Goal: Download file/media

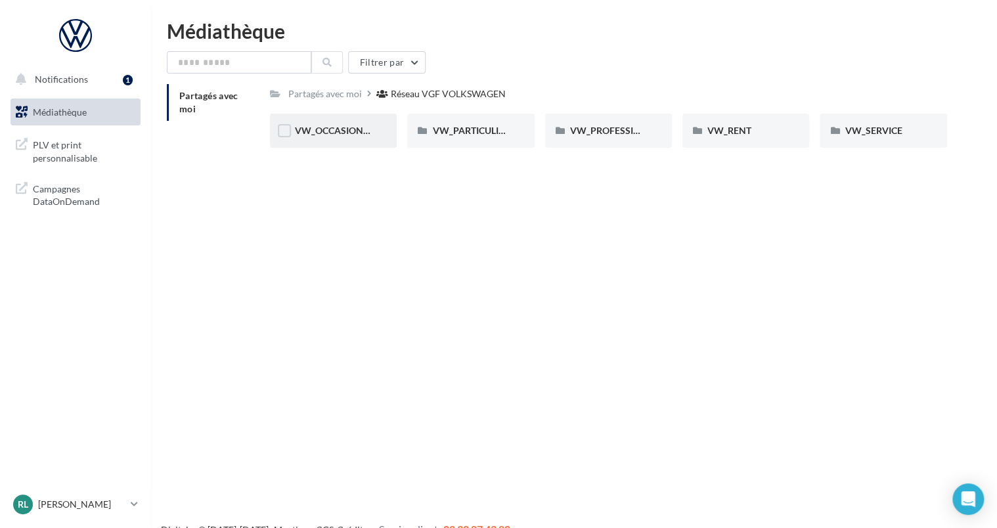
click at [337, 137] on div "VW_OCCASIONS_GARANTIES" at bounding box center [333, 130] width 77 height 13
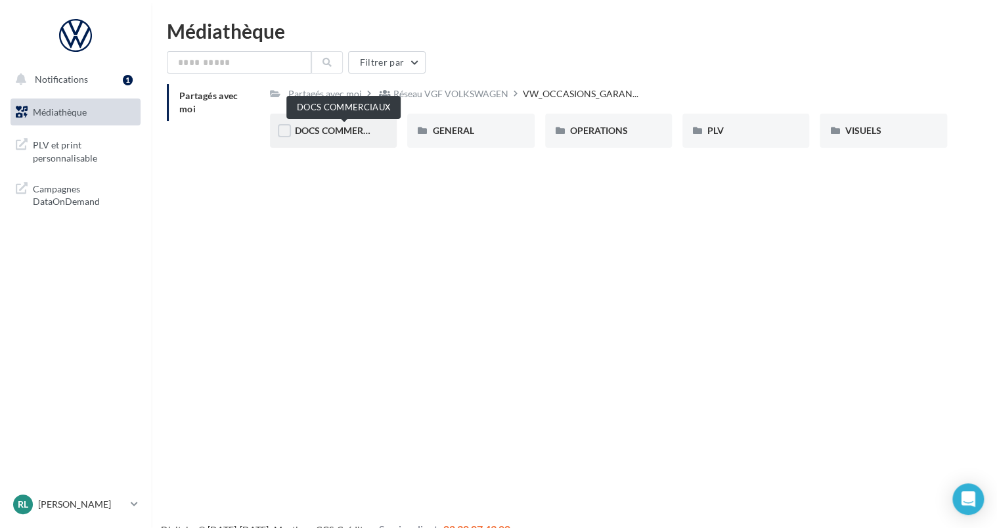
click at [349, 126] on span "DOCS COMMERCIAUX" at bounding box center [343, 130] width 97 height 11
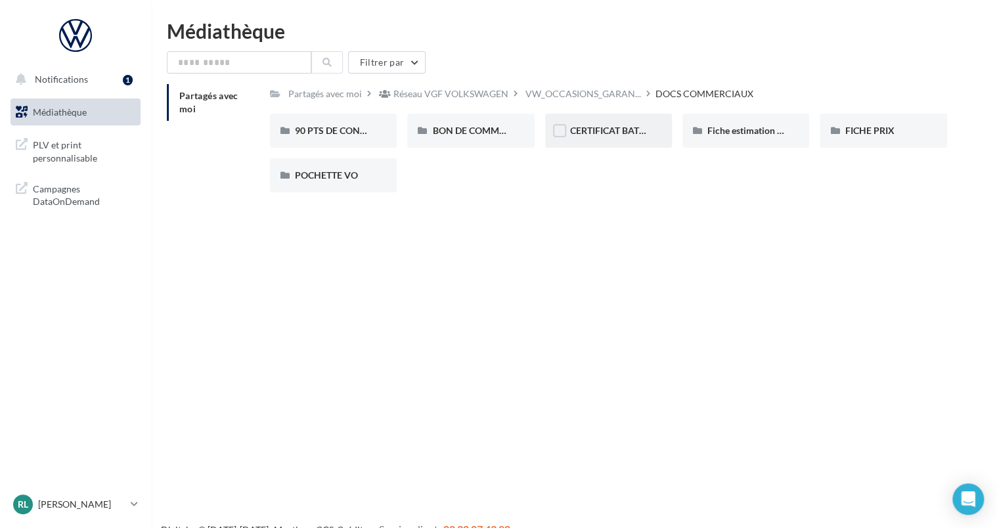
click at [609, 137] on div "CERTIFICAT BATTERIE" at bounding box center [608, 130] width 77 height 13
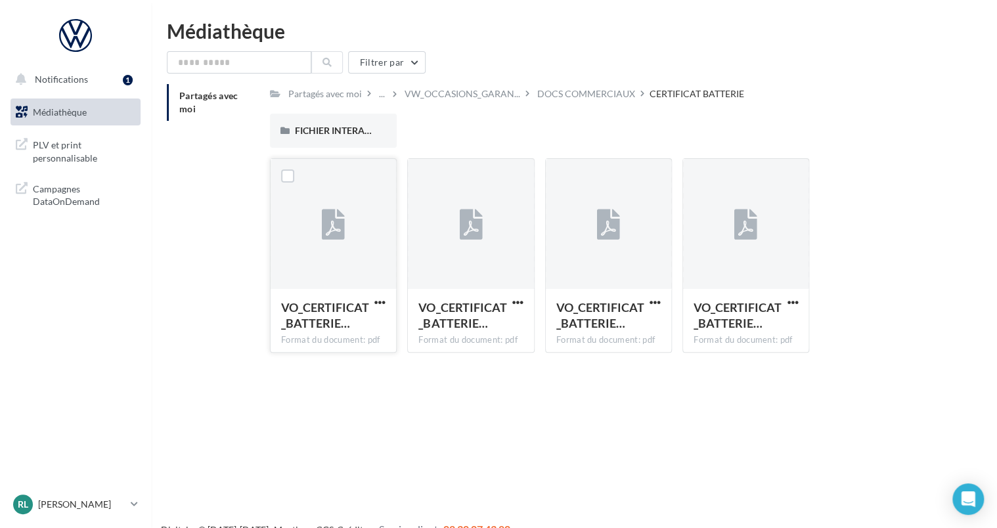
click at [357, 274] on div at bounding box center [332, 224] width 125 height 131
click at [336, 235] on icon at bounding box center [333, 225] width 23 height 30
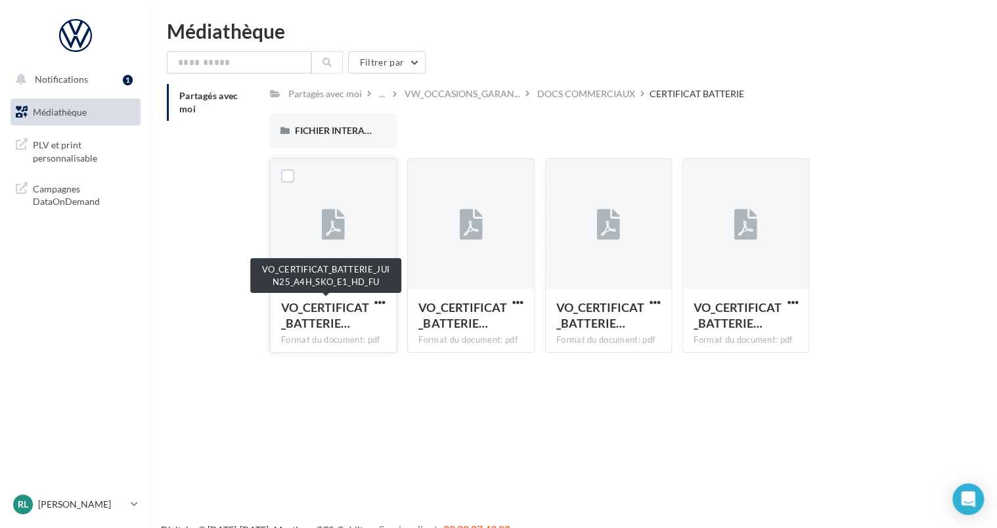
click at [334, 331] on div "VO_CERTIFICAT_BATTERIE…" at bounding box center [325, 315] width 89 height 32
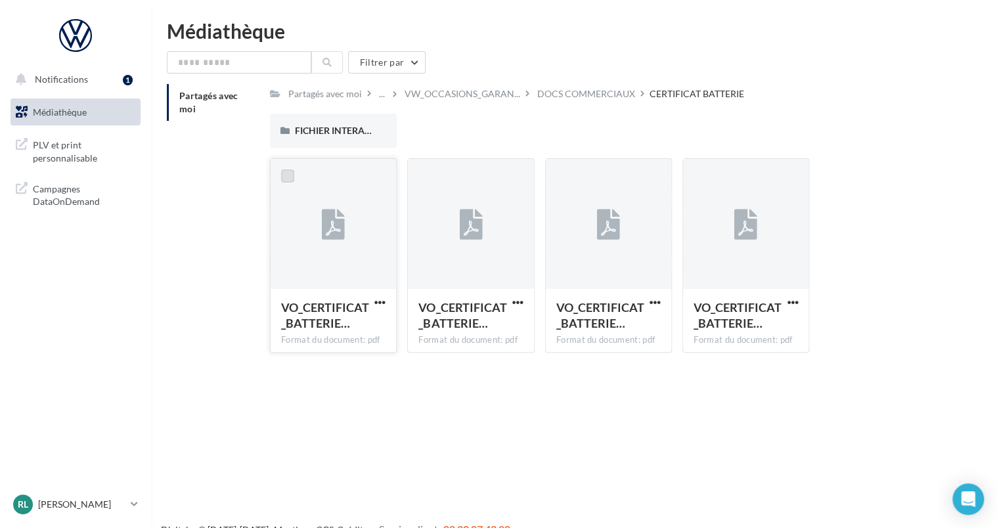
click at [282, 174] on label at bounding box center [287, 175] width 13 height 13
click at [427, 176] on label at bounding box center [424, 175] width 13 height 13
click at [561, 179] on label at bounding box center [562, 175] width 13 height 13
click at [704, 174] on label at bounding box center [699, 175] width 13 height 13
drag, startPoint x: 333, startPoint y: 227, endPoint x: 310, endPoint y: 244, distance: 28.2
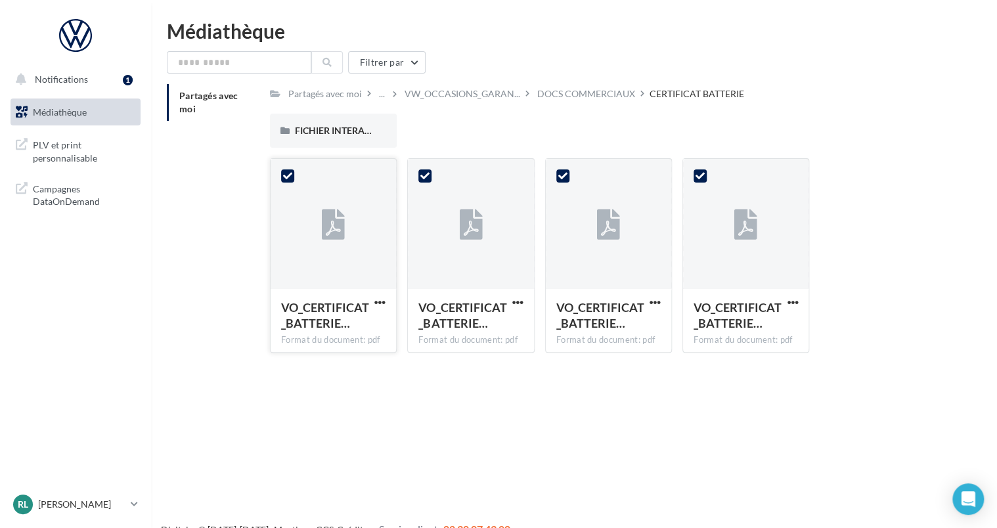
click at [310, 244] on div at bounding box center [332, 224] width 125 height 131
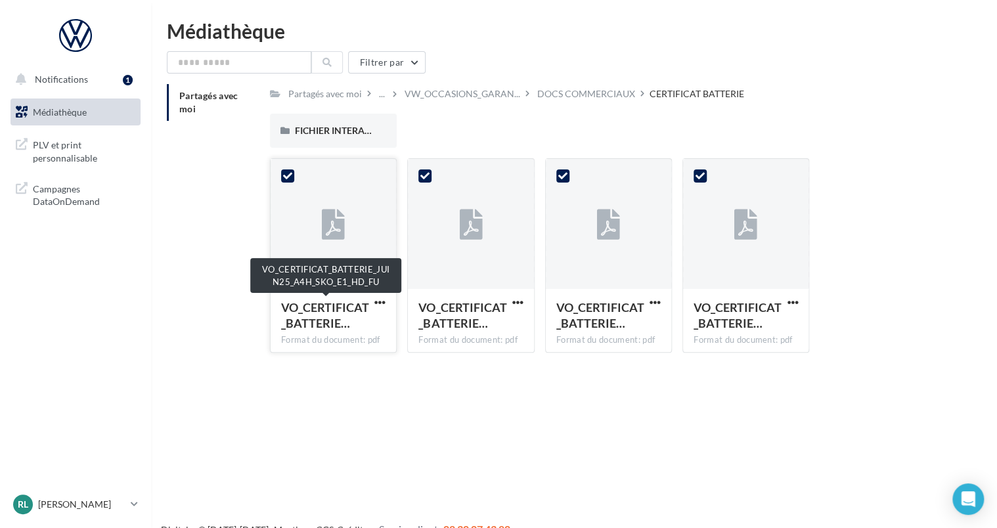
click at [322, 318] on span "VO_CERTIFICAT_BATTERIE…" at bounding box center [325, 315] width 88 height 30
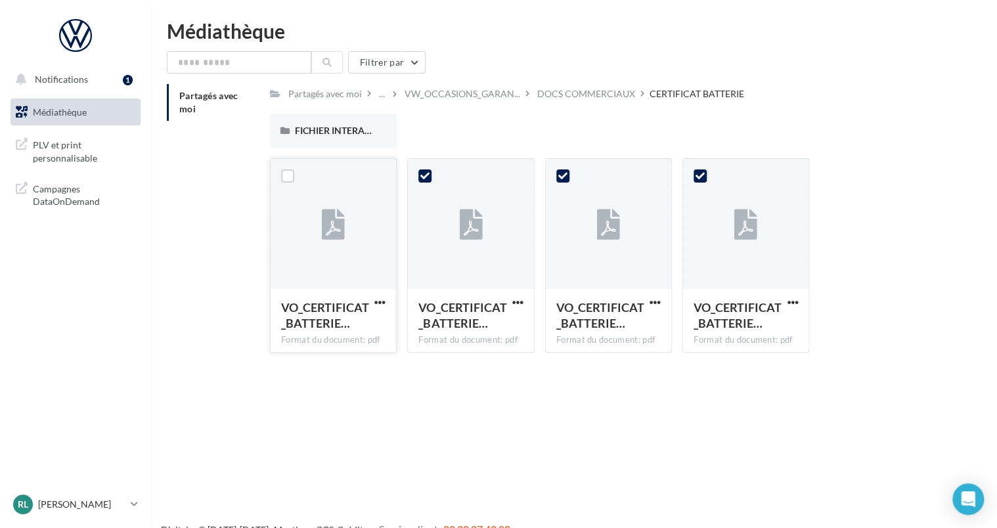
click at [341, 339] on div "Format du document: pdf" at bounding box center [333, 340] width 104 height 12
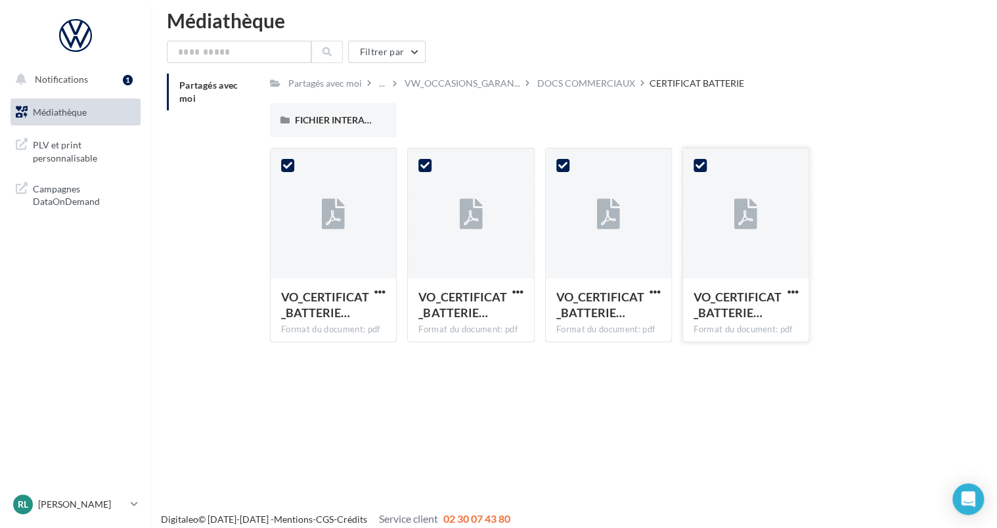
scroll to position [21, 0]
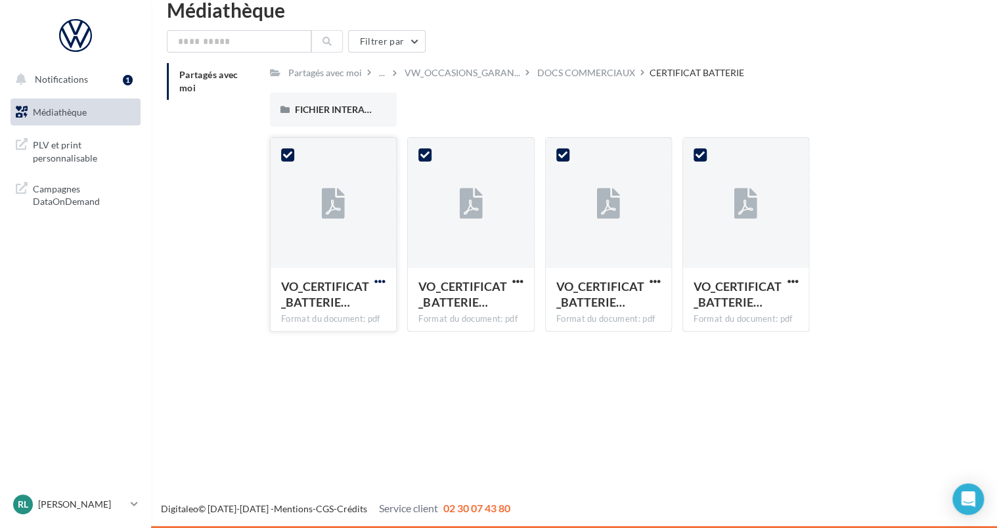
click at [379, 280] on span "button" at bounding box center [379, 281] width 11 height 11
click at [349, 305] on button "Télécharger" at bounding box center [322, 307] width 131 height 34
click at [519, 282] on span "button" at bounding box center [517, 281] width 11 height 11
click at [480, 311] on button "Télécharger" at bounding box center [460, 307] width 131 height 34
click at [651, 284] on span "button" at bounding box center [654, 281] width 11 height 11
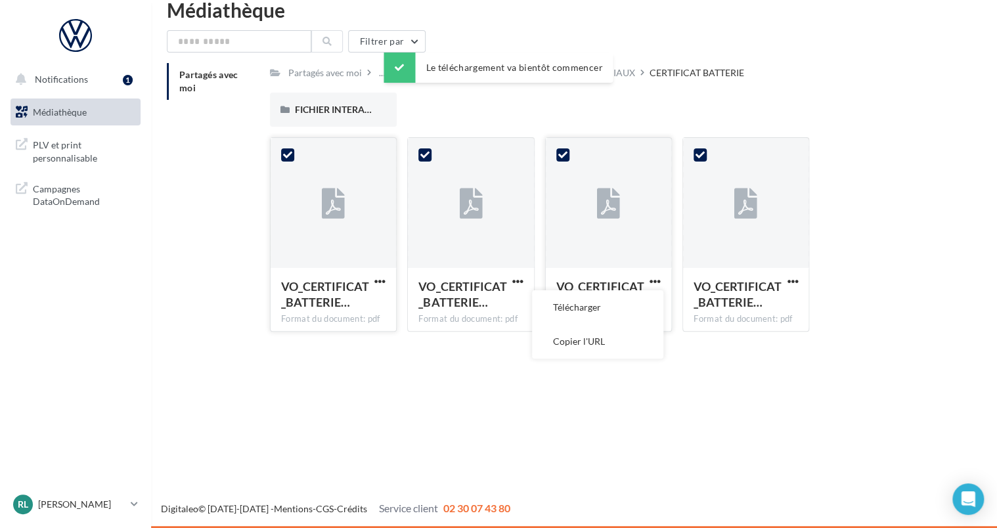
drag, startPoint x: 638, startPoint y: 314, endPoint x: 665, endPoint y: 312, distance: 27.7
click at [638, 313] on button "Télécharger" at bounding box center [597, 307] width 131 height 34
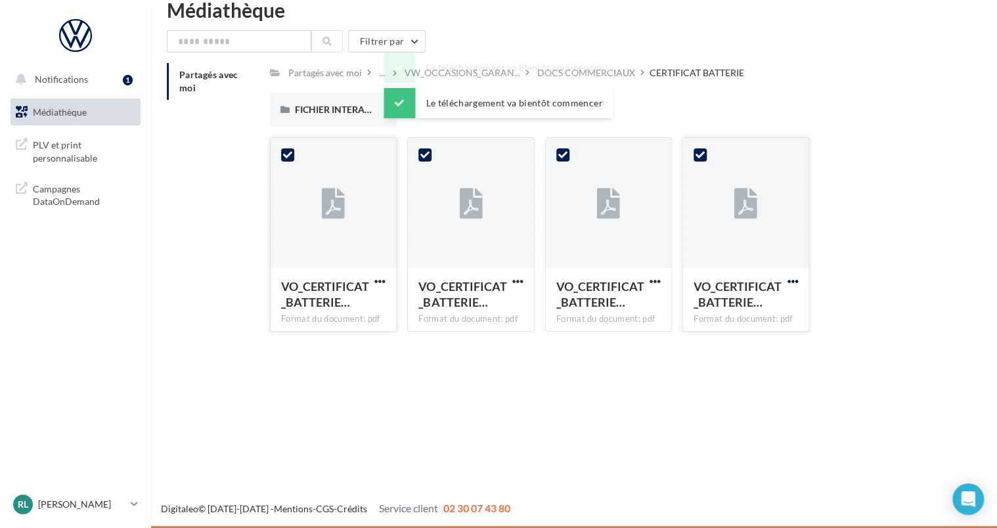
click at [792, 285] on span "button" at bounding box center [792, 281] width 11 height 11
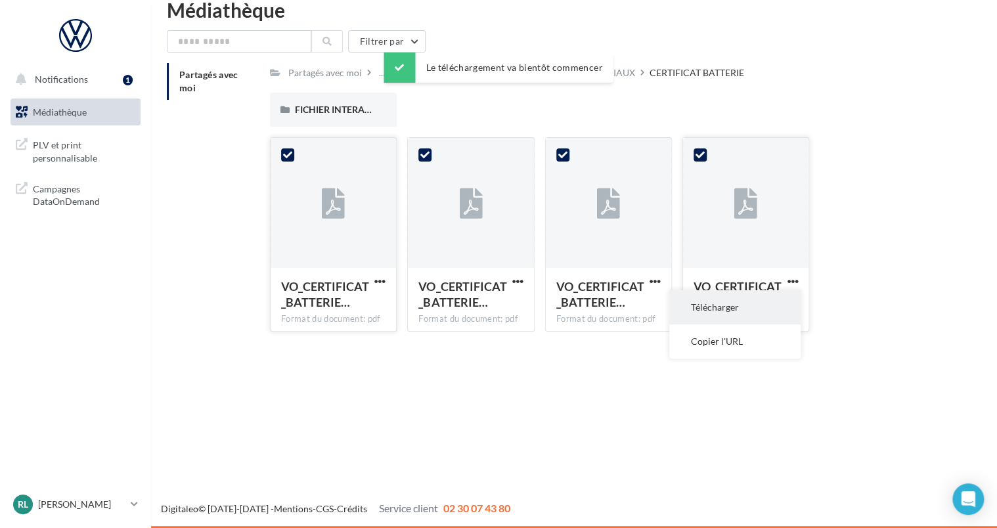
click at [779, 314] on button "Télécharger" at bounding box center [734, 307] width 131 height 34
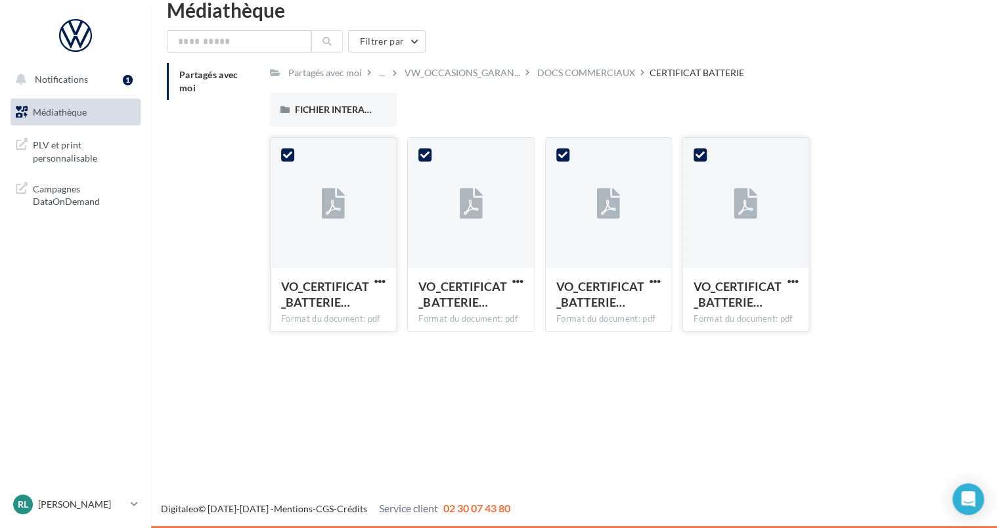
click at [84, 110] on span "Médiathèque" at bounding box center [60, 111] width 54 height 11
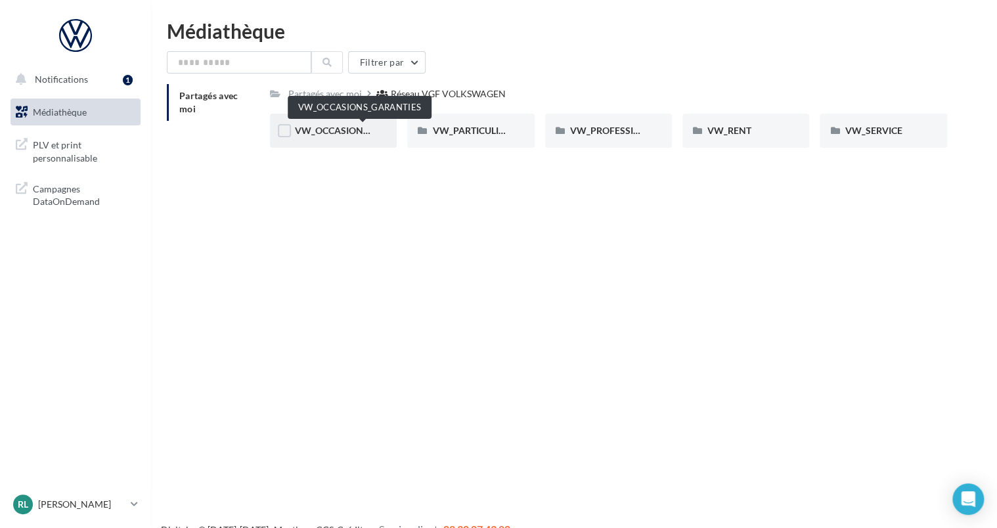
click at [355, 133] on span "VW_OCCASIONS_GARANTIES" at bounding box center [359, 130] width 129 height 11
click at [354, 131] on span "DOCS COMMERCIAUX" at bounding box center [343, 130] width 97 height 11
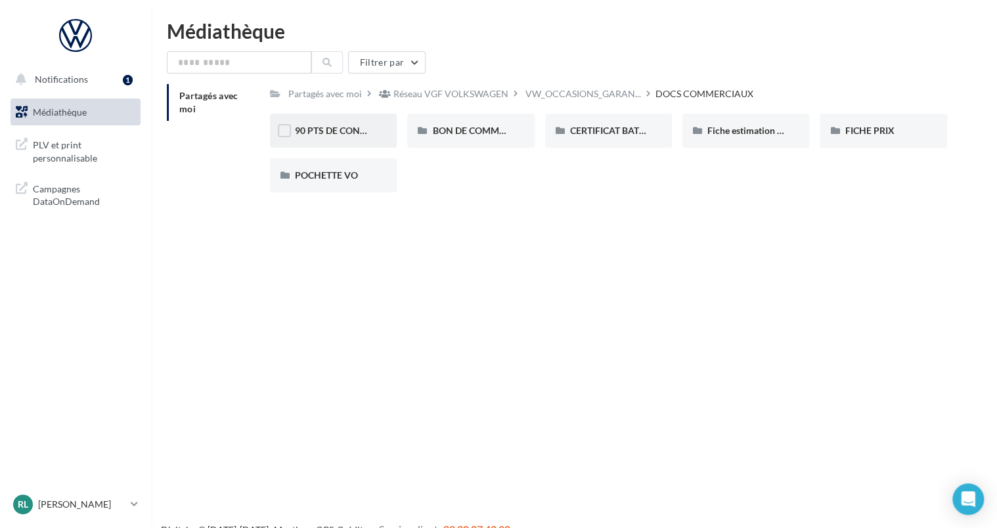
click at [358, 136] on span "90 PTS DE CONTRÔLE" at bounding box center [341, 130] width 93 height 11
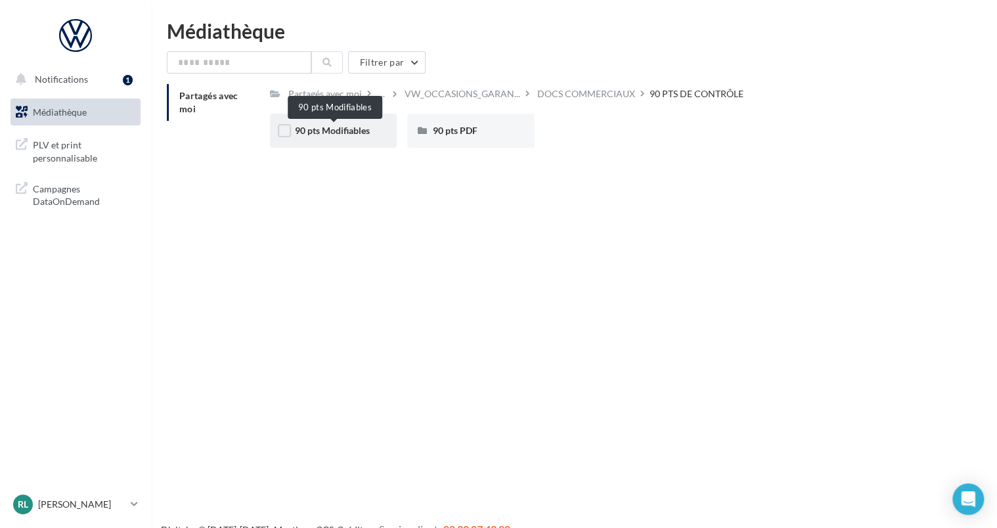
click at [347, 133] on span "90 pts Modifiables" at bounding box center [332, 130] width 75 height 11
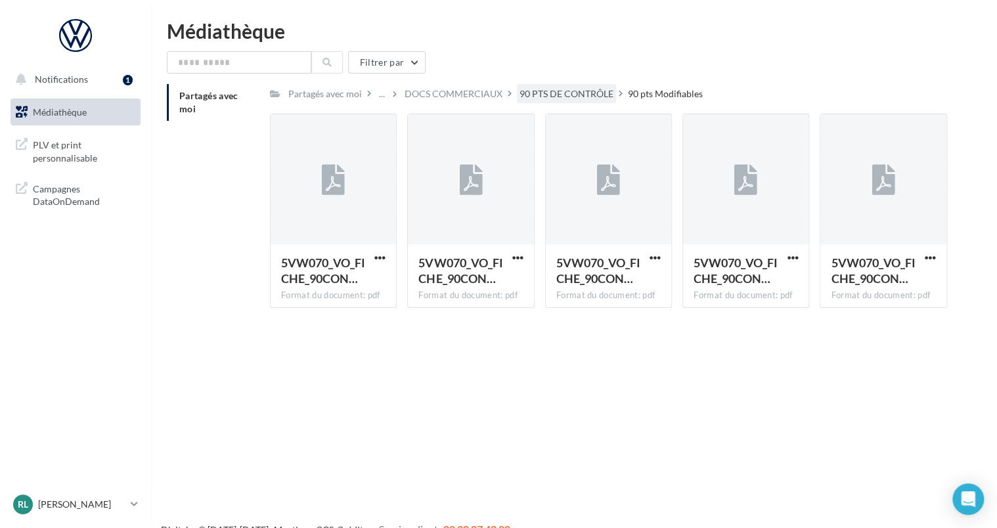
click at [559, 92] on div "90 PTS DE CONTRÔLE" at bounding box center [566, 93] width 94 height 13
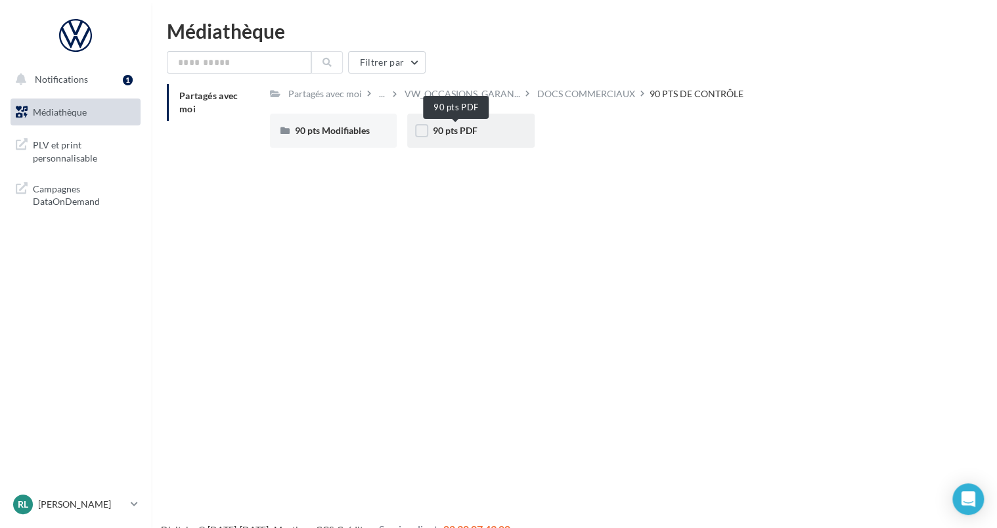
click at [462, 133] on span "90 pts PDF" at bounding box center [454, 130] width 45 height 11
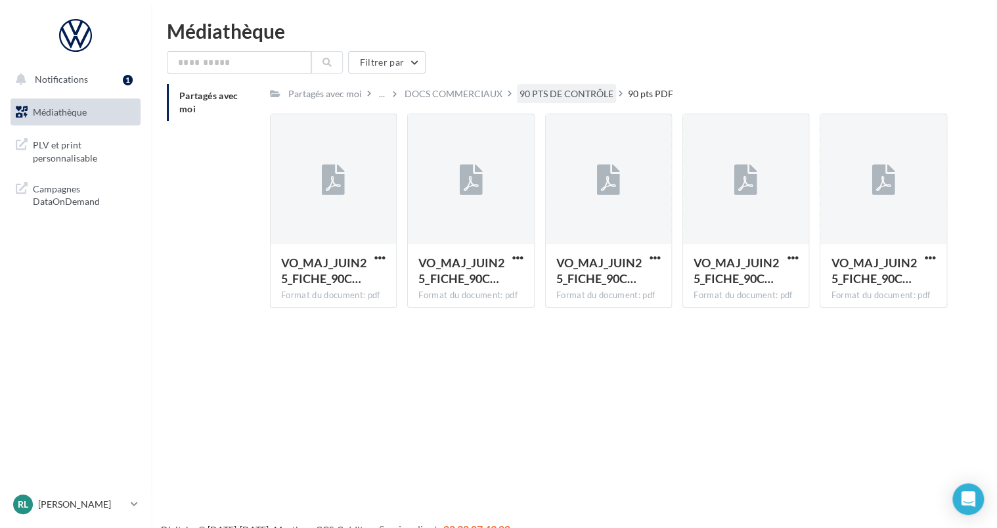
click at [570, 96] on div "90 PTS DE CONTRÔLE" at bounding box center [566, 93] width 94 height 13
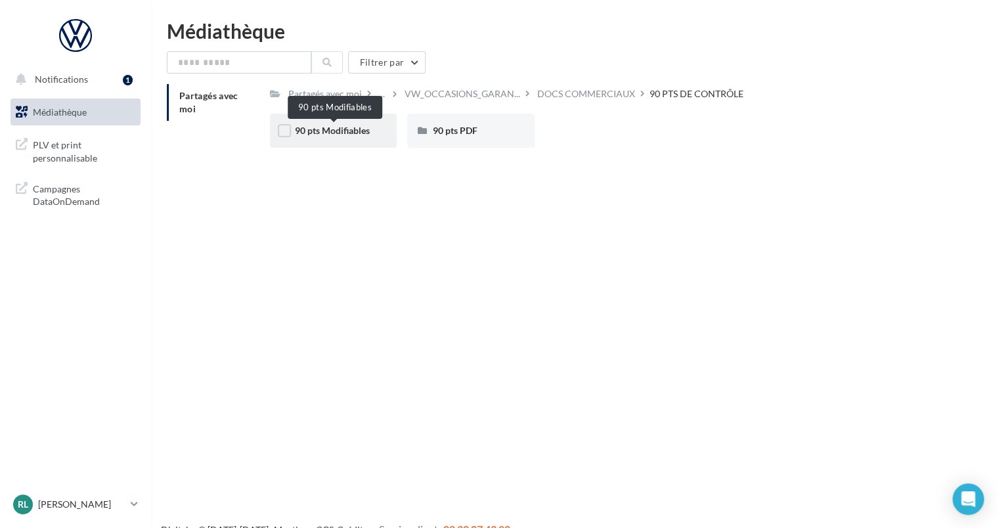
click at [362, 135] on span "90 pts Modifiables" at bounding box center [332, 130] width 75 height 11
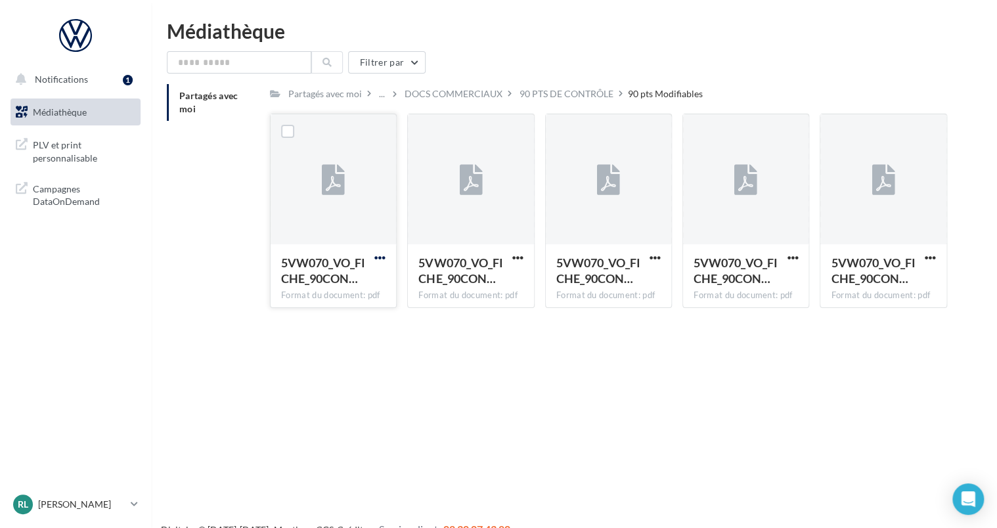
click at [385, 256] on span "button" at bounding box center [379, 257] width 11 height 11
drag, startPoint x: 340, startPoint y: 289, endPoint x: 484, endPoint y: 289, distance: 143.8
click at [340, 289] on button "Télécharger" at bounding box center [322, 284] width 131 height 34
click at [519, 258] on span "button" at bounding box center [517, 257] width 11 height 11
click at [496, 288] on button "Télécharger" at bounding box center [460, 284] width 131 height 34
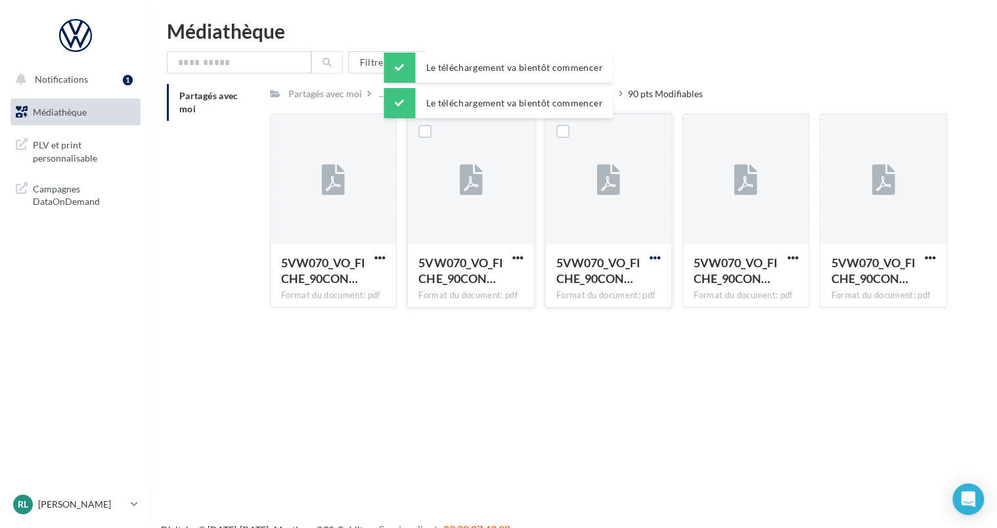
click at [655, 259] on span "button" at bounding box center [654, 257] width 11 height 11
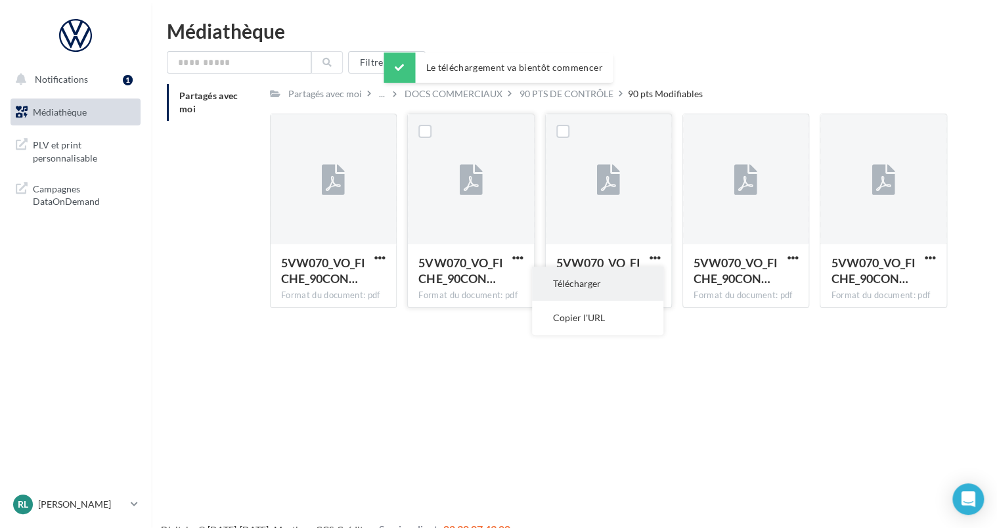
click at [583, 287] on button "Télécharger" at bounding box center [597, 284] width 131 height 34
click at [622, 352] on div "Notifications 1 Médiathèque" at bounding box center [498, 285] width 997 height 528
click at [788, 257] on span "button" at bounding box center [792, 257] width 11 height 11
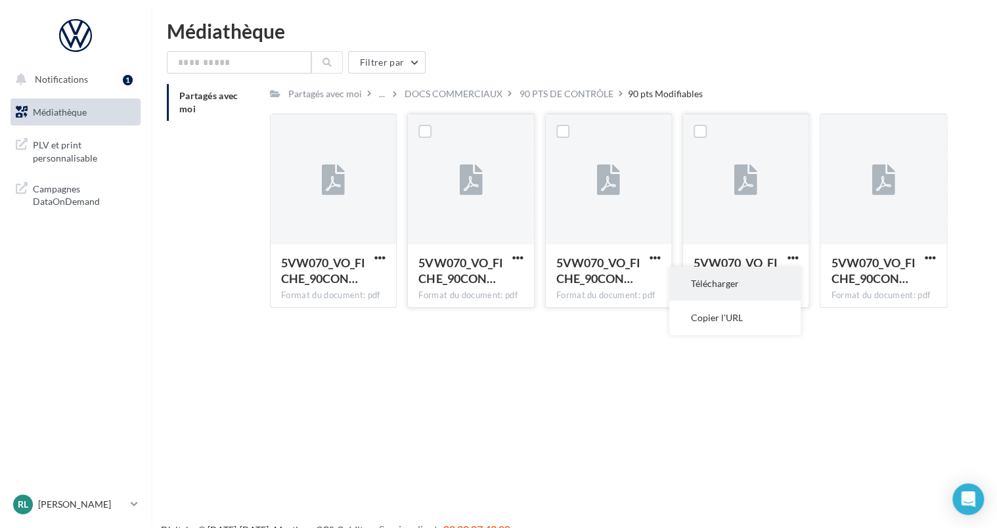
click at [733, 281] on button "Télécharger" at bounding box center [734, 284] width 131 height 34
click at [931, 255] on span "button" at bounding box center [929, 257] width 11 height 11
click at [879, 282] on button "Télécharger" at bounding box center [872, 284] width 131 height 34
click at [210, 304] on div "Partagés avec moi Partagés avec moi ... DOCS COMMERCIAUX 90 PTS DE CONTRÔLE 90 …" at bounding box center [579, 201] width 825 height 234
click at [544, 95] on div "90 PTS DE CONTRÔLE" at bounding box center [566, 93] width 94 height 13
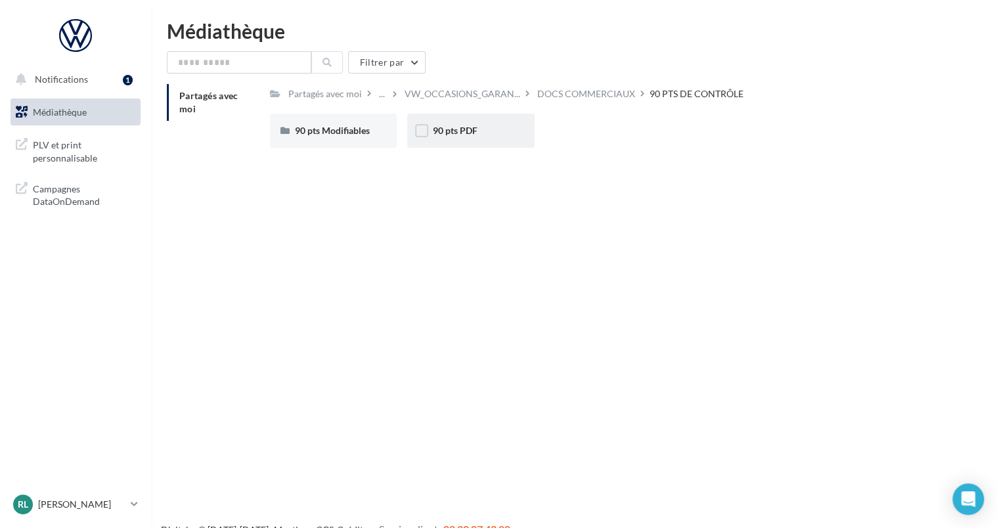
click at [505, 127] on div "90 pts PDF" at bounding box center [470, 130] width 77 height 13
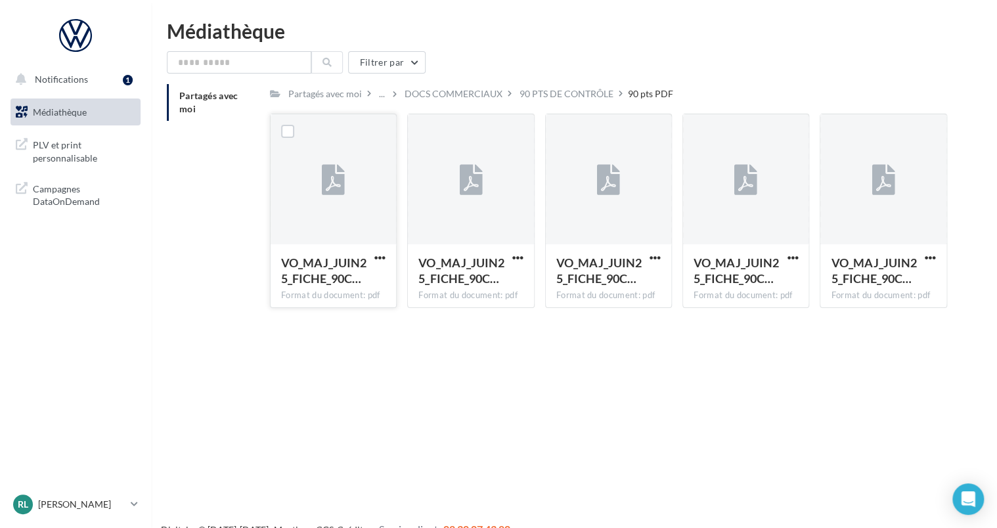
click at [389, 257] on div "VO_MAJ_JUIN25_FICHE_90C… Format du document: pdf" at bounding box center [332, 275] width 125 height 62
click at [384, 257] on span "button" at bounding box center [379, 257] width 11 height 11
click at [349, 282] on button "Télécharger" at bounding box center [322, 284] width 131 height 34
drag, startPoint x: 518, startPoint y: 255, endPoint x: 509, endPoint y: 266, distance: 13.5
click at [518, 255] on span "button" at bounding box center [517, 257] width 11 height 11
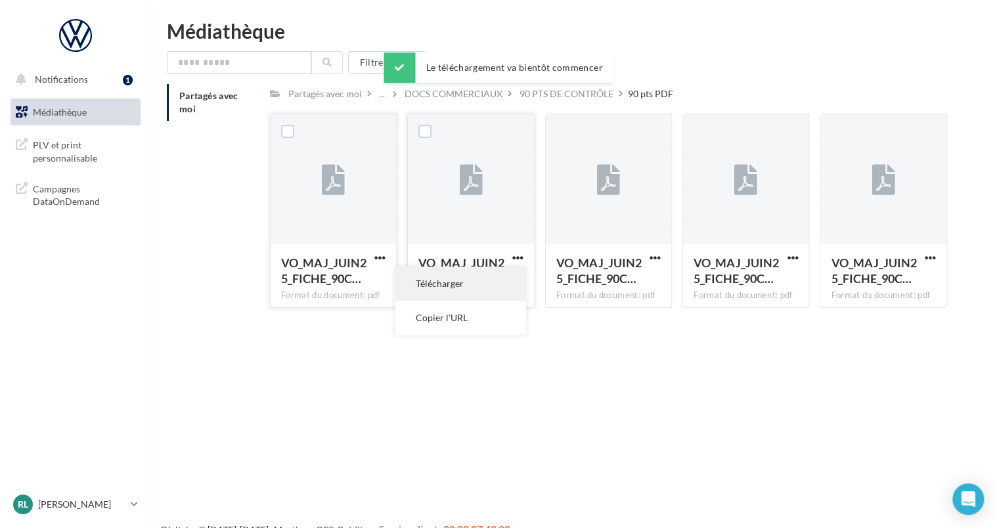
click at [479, 286] on button "Télécharger" at bounding box center [460, 284] width 131 height 34
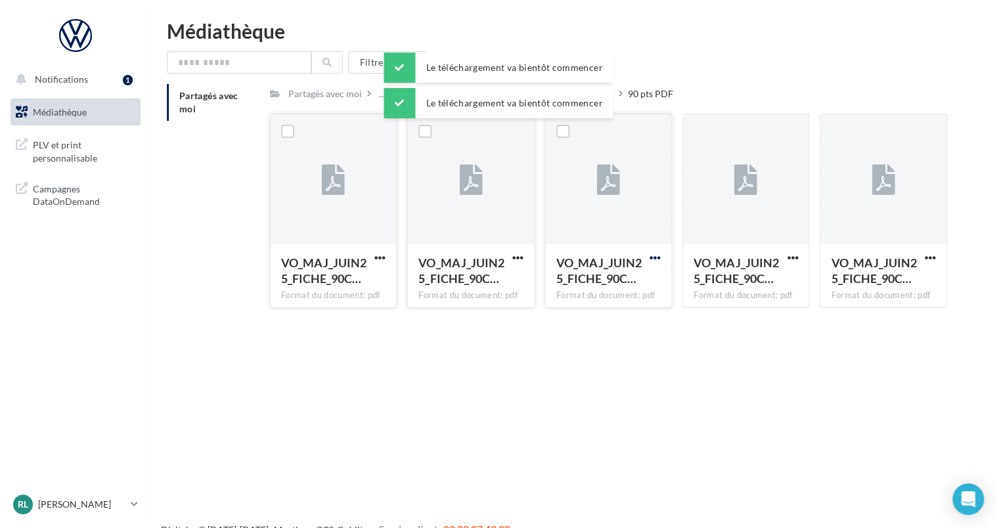
click at [652, 257] on span "button" at bounding box center [654, 257] width 11 height 11
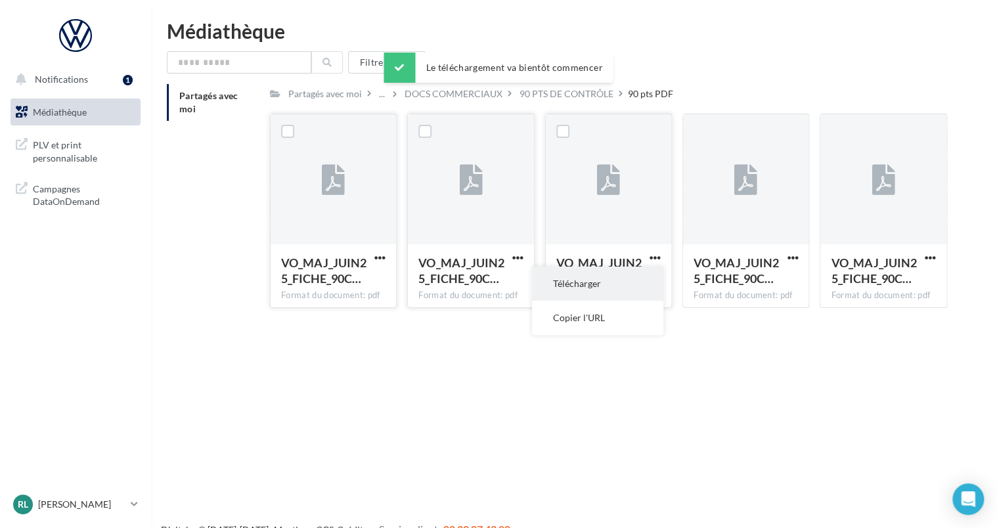
click at [594, 284] on button "Télécharger" at bounding box center [597, 284] width 131 height 34
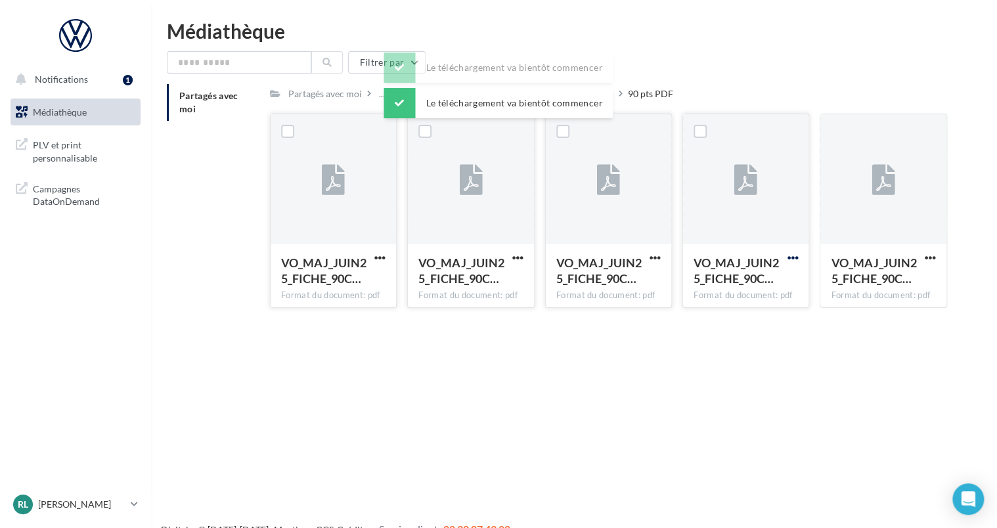
click at [795, 255] on span "button" at bounding box center [792, 257] width 11 height 11
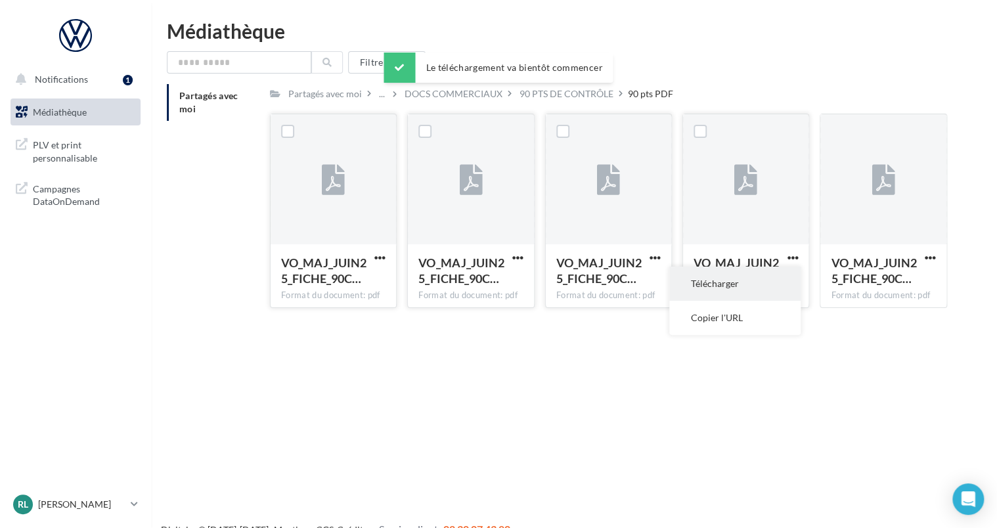
click at [754, 284] on button "Télécharger" at bounding box center [734, 284] width 131 height 34
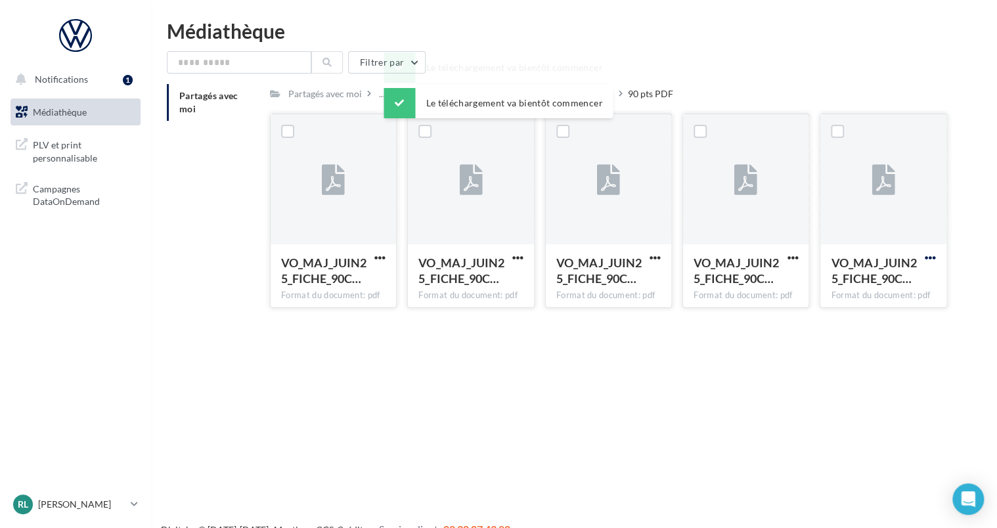
click at [928, 256] on span "button" at bounding box center [929, 257] width 11 height 11
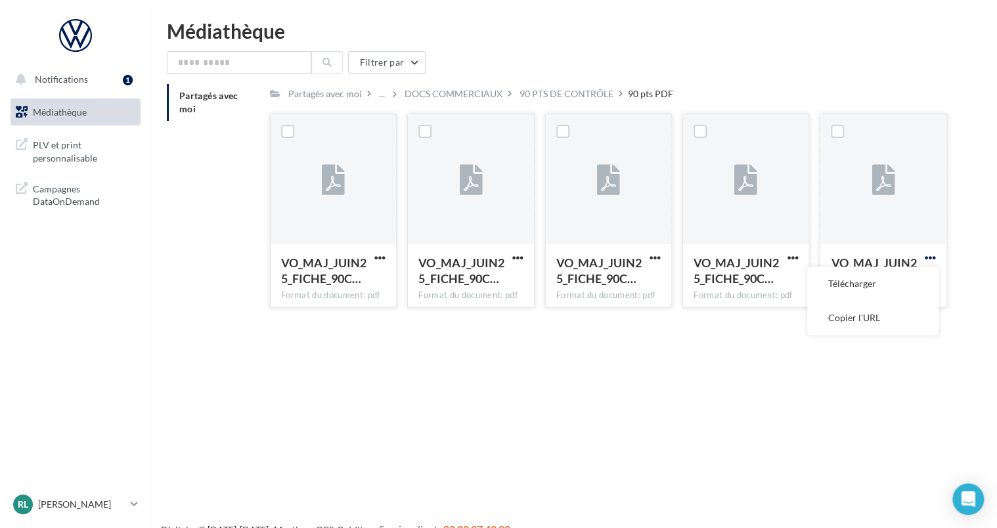
click at [932, 255] on span "button" at bounding box center [929, 257] width 11 height 11
click at [881, 279] on button "Télécharger" at bounding box center [872, 284] width 131 height 34
